Goal: Task Accomplishment & Management: Use online tool/utility

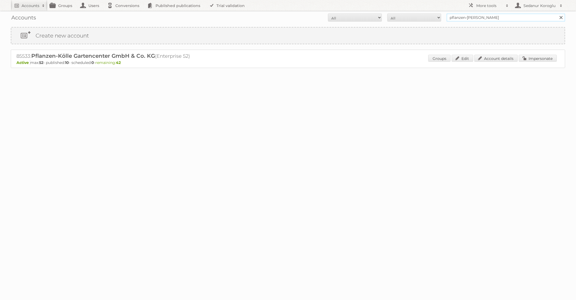
drag, startPoint x: 479, startPoint y: 18, endPoint x: 428, endPoint y: 18, distance: 50.4
click at [428, 18] on form "All Active Expired Pending All Paid Trials Self service pflanzen-kölle Search" at bounding box center [288, 17] width 555 height 8
type input "ICI Paris XL"
click at [557, 13] on input "Search" at bounding box center [561, 17] width 8 height 8
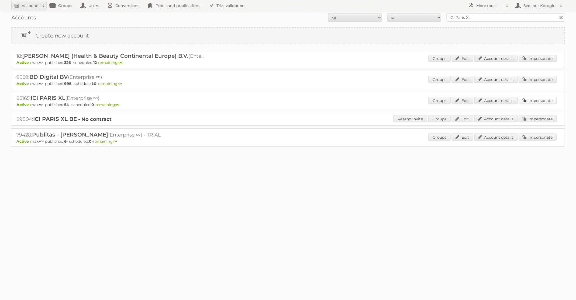
click at [539, 102] on link "Impersonate" at bounding box center [538, 100] width 38 height 7
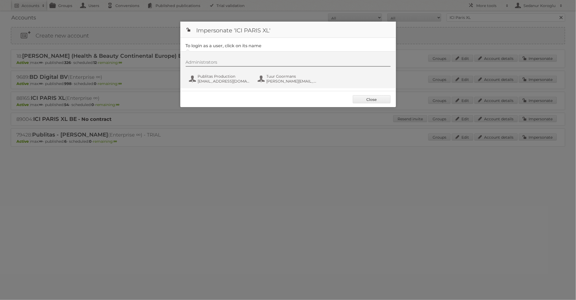
click at [223, 71] on div "Administrators Publitas Production [EMAIL_ADDRESS][DOMAIN_NAME] Tuur Goormans […" at bounding box center [291, 73] width 210 height 26
click at [226, 78] on span "Publitas Production" at bounding box center [224, 76] width 52 height 5
